Goal: Transaction & Acquisition: Purchase product/service

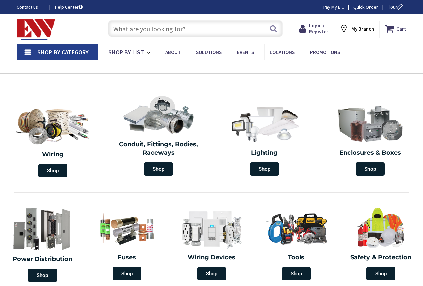
click at [132, 27] on input "text" at bounding box center [195, 28] width 175 height 17
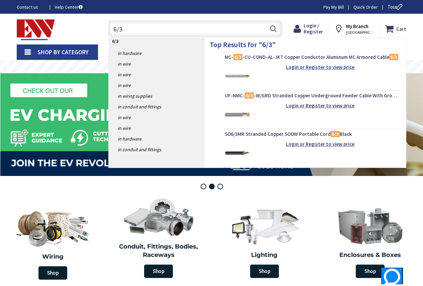
type input "6/3"
click at [332, 65] on strong "Login or Register to view price" at bounding box center [320, 67] width 69 height 6
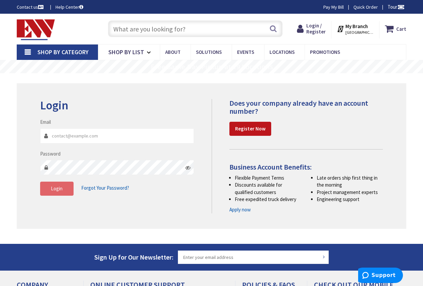
type input "wayne@bellelectricalcontractors.com"
click at [59, 190] on span "Login" at bounding box center [57, 188] width 12 height 6
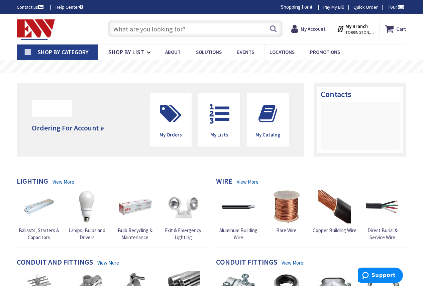
click at [156, 28] on input "text" at bounding box center [195, 28] width 175 height 17
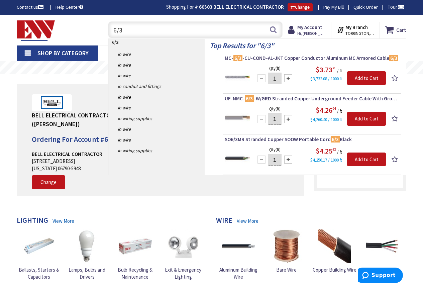
type input "6/3"
